Goal: Task Accomplishment & Management: Manage account settings

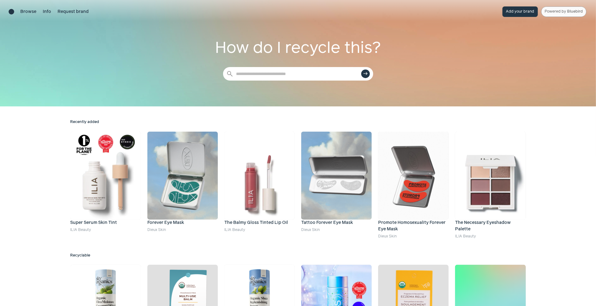
click at [550, 11] on link "Powered by Bluebird" at bounding box center [563, 11] width 45 height 10
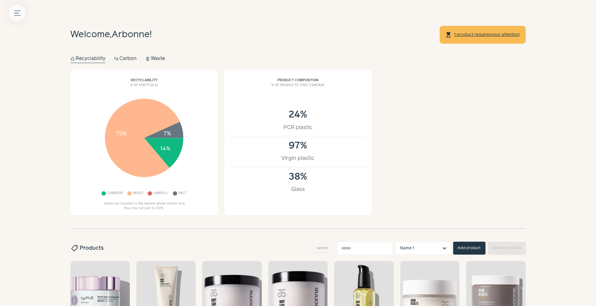
click at [18, 12] on icon "Menu button" at bounding box center [17, 13] width 6 height 6
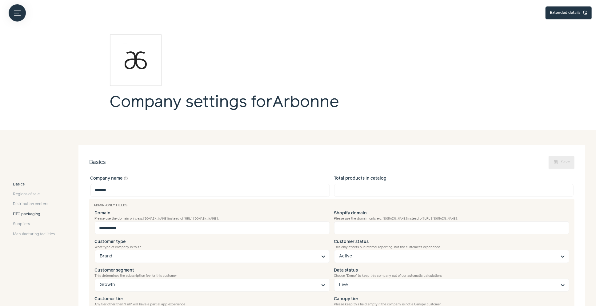
click at [35, 216] on span "DTC packaging" at bounding box center [26, 215] width 27 height 6
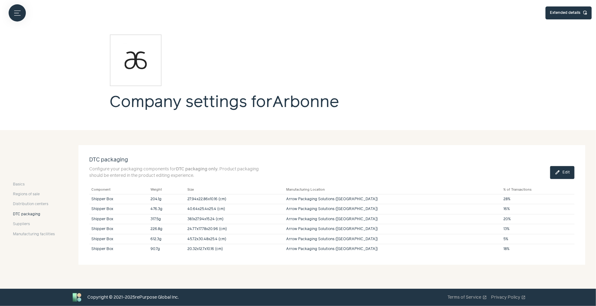
click at [169, 176] on p "Configure your packaging components for DTC packaging only . Product packaging …" at bounding box center [179, 172] width 180 height 13
click at [203, 179] on section "DTC packaging Configure your packaging components for DTC packaging only . Prod…" at bounding box center [331, 205] width 507 height 120
drag, startPoint x: 203, startPoint y: 175, endPoint x: 220, endPoint y: 167, distance: 18.5
click at [220, 167] on p "Configure your packaging components for DTC packaging only . Product packaging …" at bounding box center [179, 172] width 180 height 13
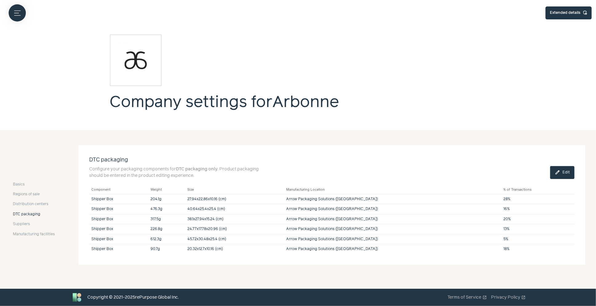
click at [218, 167] on p "Configure your packaging components for DTC packaging only . Product packaging …" at bounding box center [179, 172] width 180 height 13
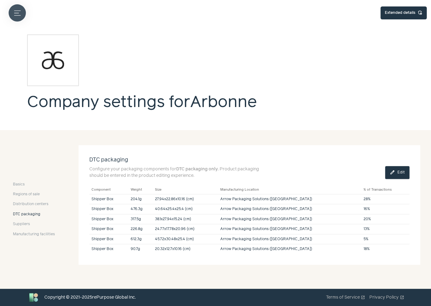
click at [10, 15] on button "Menu button" at bounding box center [17, 12] width 17 height 17
